Goal: Task Accomplishment & Management: Manage account settings

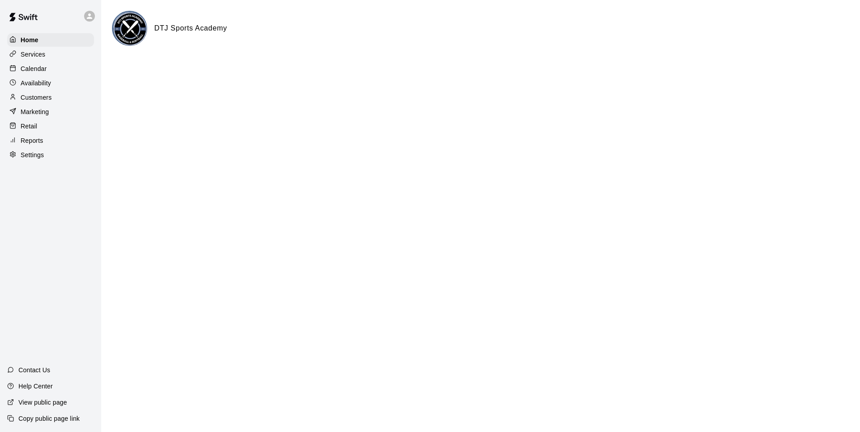
click at [46, 71] on p "Calendar" at bounding box center [34, 68] width 26 height 9
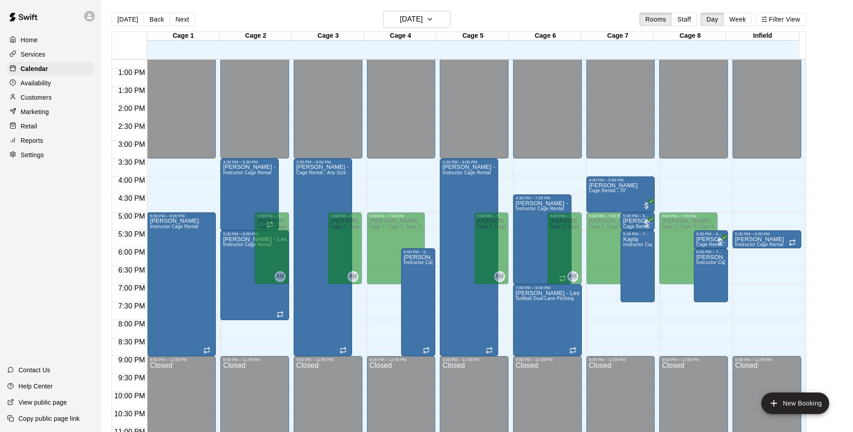
scroll to position [459, 0]
click at [44, 84] on p "Availability" at bounding box center [36, 83] width 31 height 9
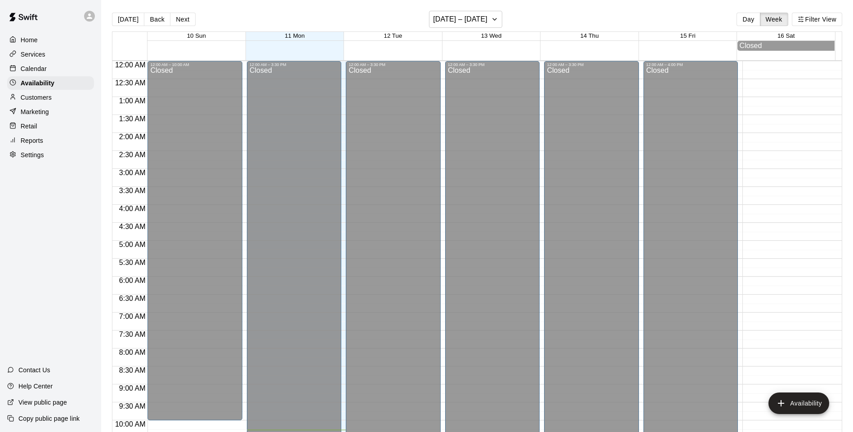
scroll to position [369, 0]
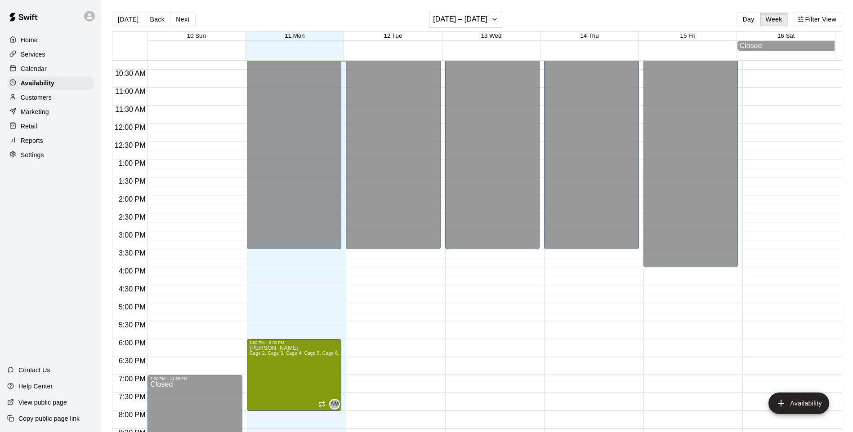
drag, startPoint x: 281, startPoint y: 321, endPoint x: 281, endPoint y: 364, distance: 42.7
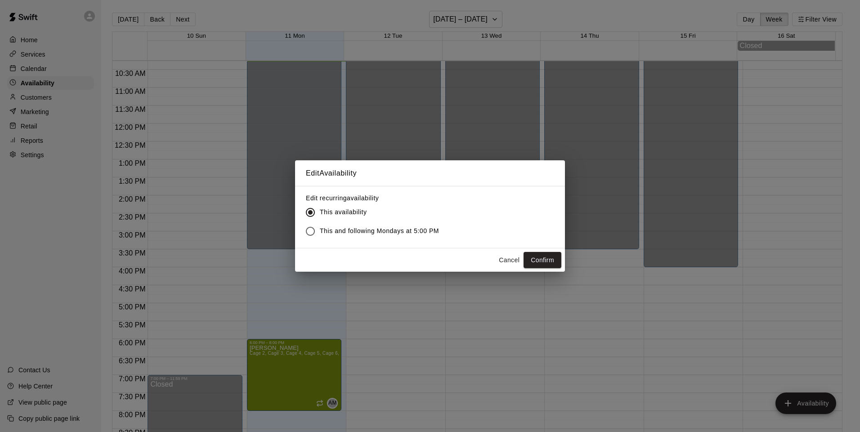
click at [429, 227] on span "This and following Mondays at 5:00 PM" at bounding box center [379, 231] width 119 height 9
click at [535, 264] on button "Confirm" at bounding box center [542, 260] width 38 height 17
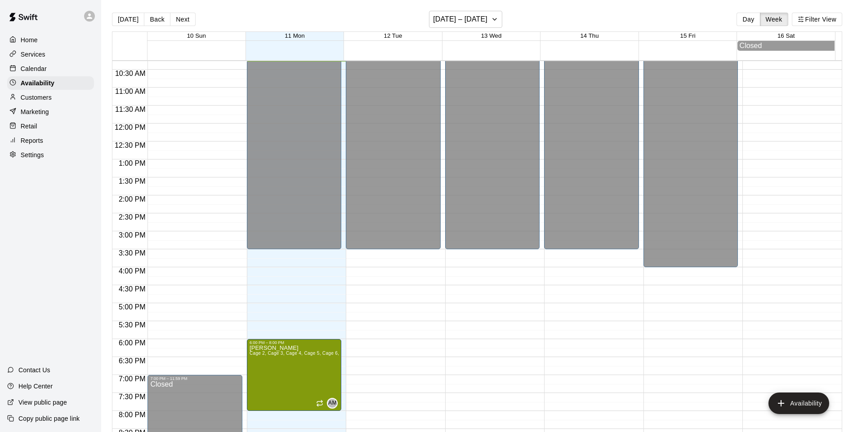
click at [50, 72] on div "Calendar" at bounding box center [50, 68] width 87 height 13
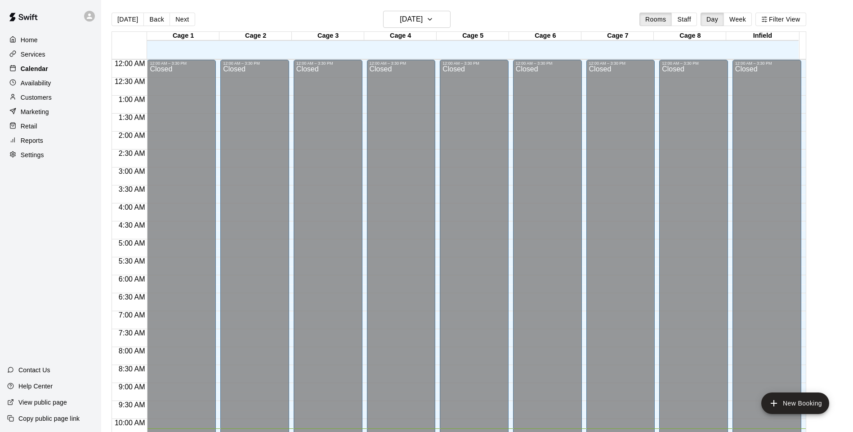
scroll to position [370, 0]
